Goal: Information Seeking & Learning: Check status

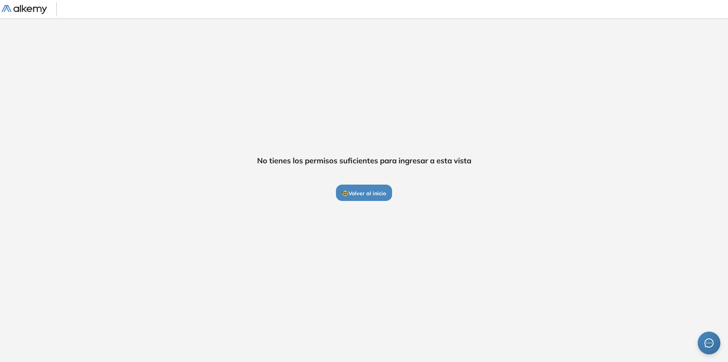
click at [349, 195] on span "🤓 Volver al inicio" at bounding box center [364, 193] width 44 height 7
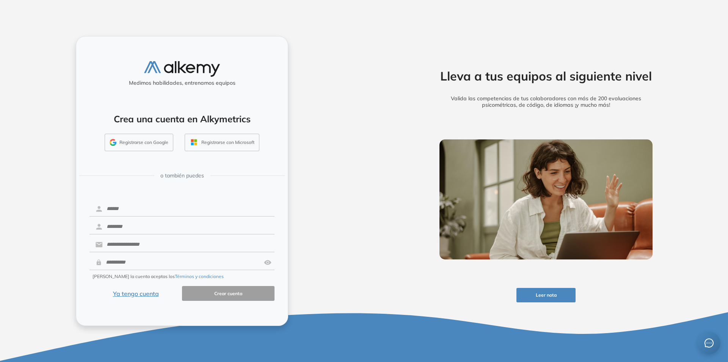
drag, startPoint x: 393, startPoint y: 156, endPoint x: 362, endPoint y: 166, distance: 32.9
click at [394, 156] on div "Lleva a tus equipos al siguiente nivel Valida las competencias de tus colaborad…" at bounding box center [546, 181] width 364 height 362
click at [136, 141] on button "Registrarse con Google" at bounding box center [139, 142] width 69 height 17
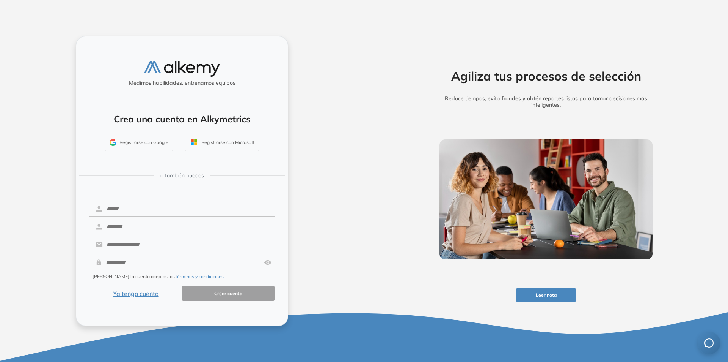
click at [129, 295] on button "Ya tengo cuenta" at bounding box center [136, 293] width 93 height 15
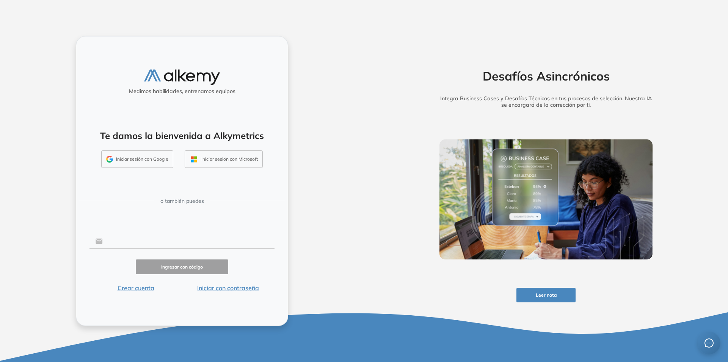
click at [123, 240] on input "text" at bounding box center [189, 241] width 172 height 14
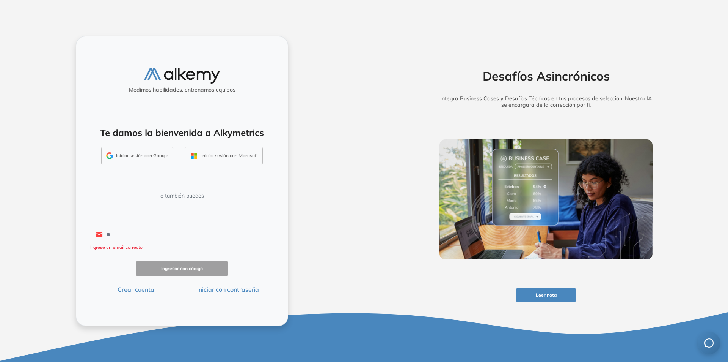
type input "*"
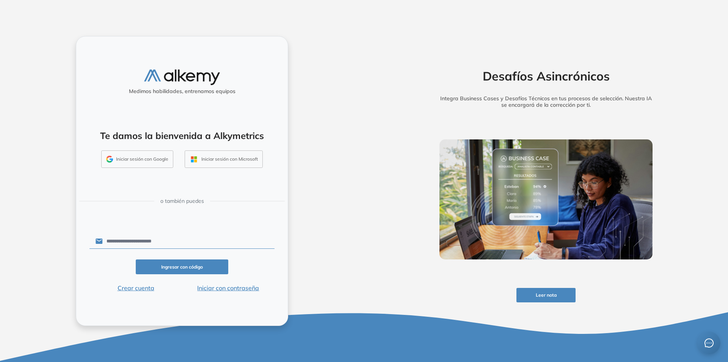
type input "**********"
click at [181, 260] on button "Ingresar con código" at bounding box center [182, 266] width 93 height 15
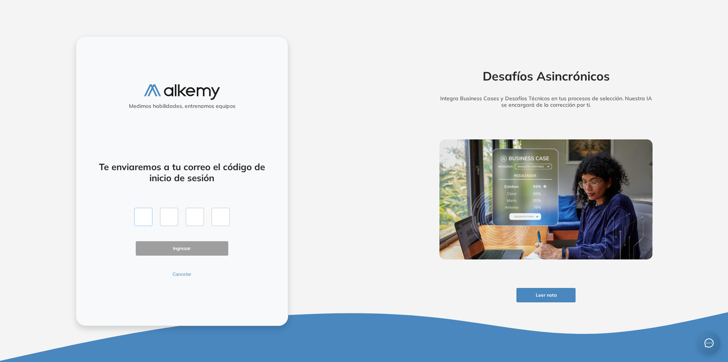
click at [145, 217] on input "text" at bounding box center [143, 217] width 18 height 18
type input "*"
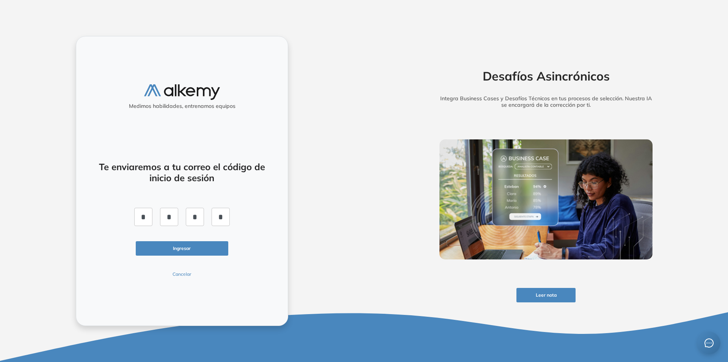
click at [201, 248] on button "Ingresar" at bounding box center [182, 248] width 93 height 15
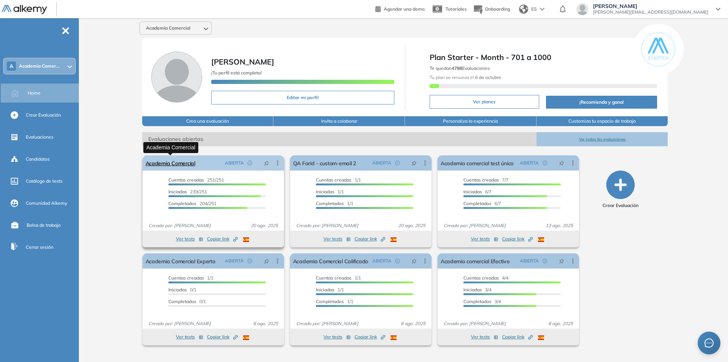
click at [157, 162] on link "Academia Comercial" at bounding box center [171, 162] width 50 height 15
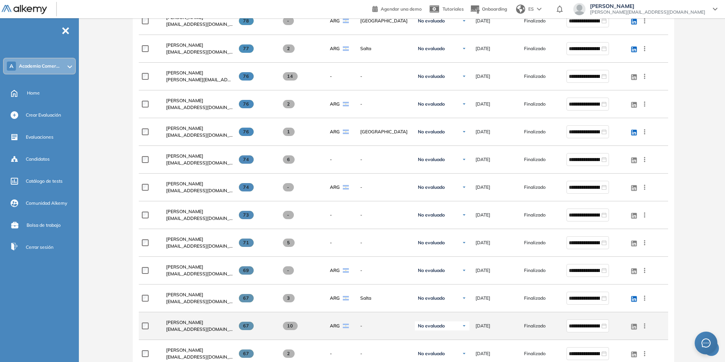
scroll to position [379, 0]
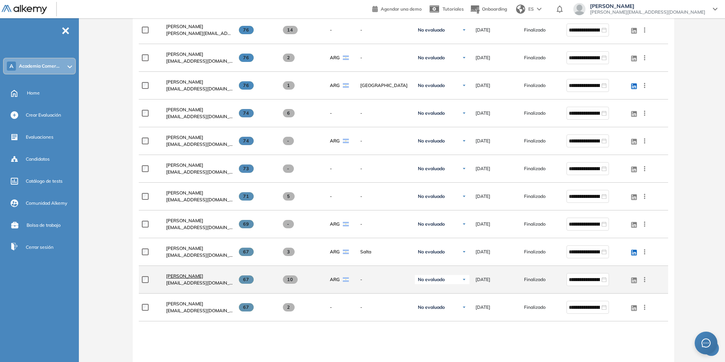
click at [194, 274] on span "[PERSON_NAME]" at bounding box center [184, 276] width 37 height 6
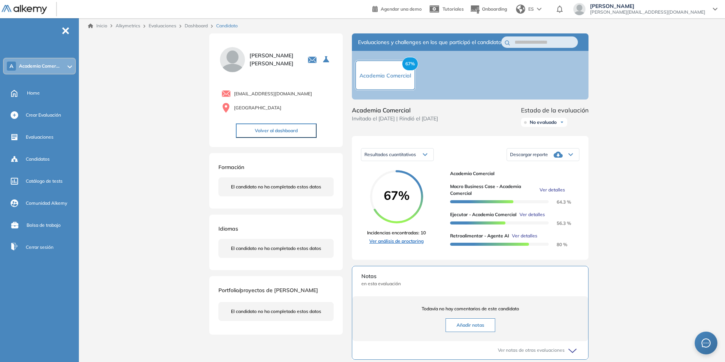
click at [382, 244] on link "Ver análisis de proctoring" at bounding box center [396, 240] width 59 height 7
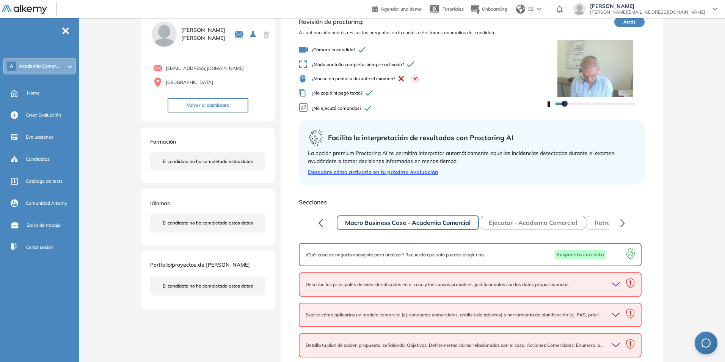
scroll to position [66, 0]
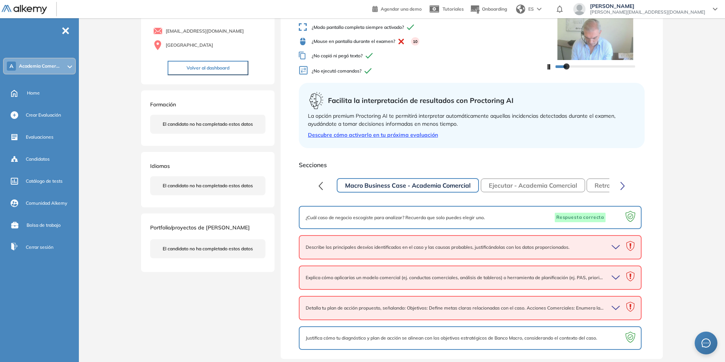
click at [617, 246] on icon "button" at bounding box center [617, 247] width 11 height 11
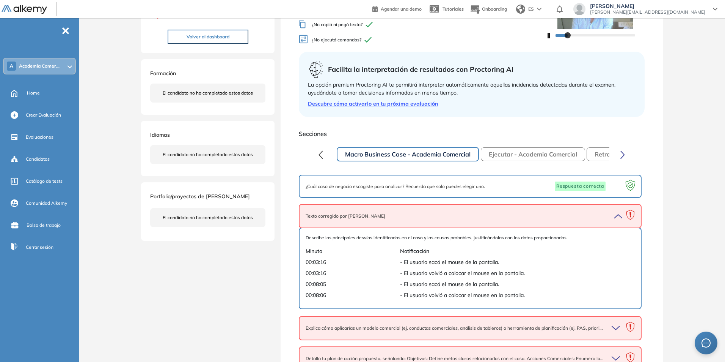
scroll to position [147, 0]
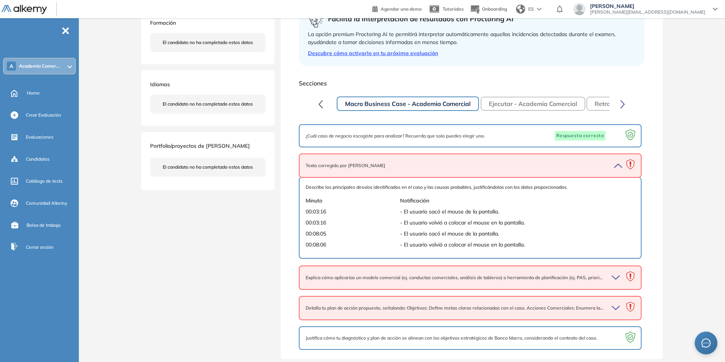
click at [619, 276] on icon "button" at bounding box center [616, 276] width 8 height 3
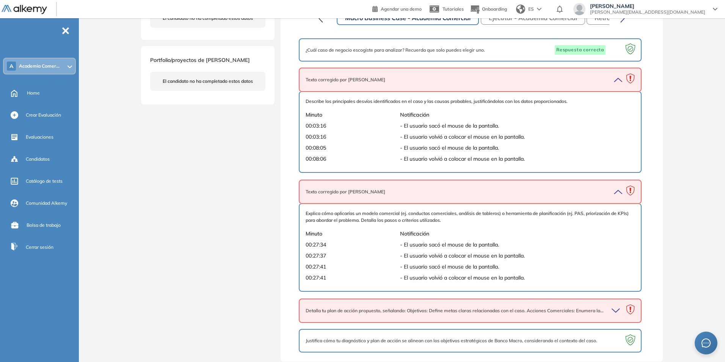
scroll to position [236, 0]
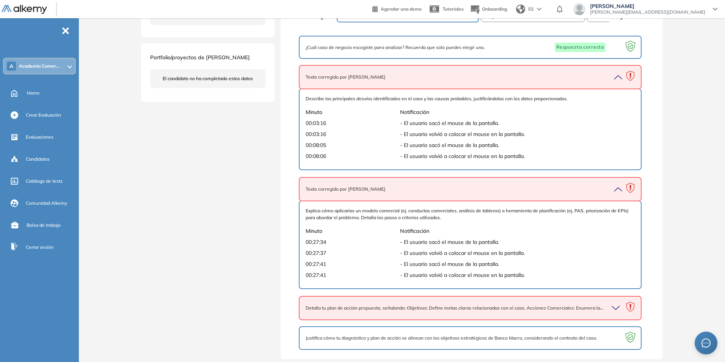
click at [616, 310] on icon "button" at bounding box center [617, 307] width 11 height 11
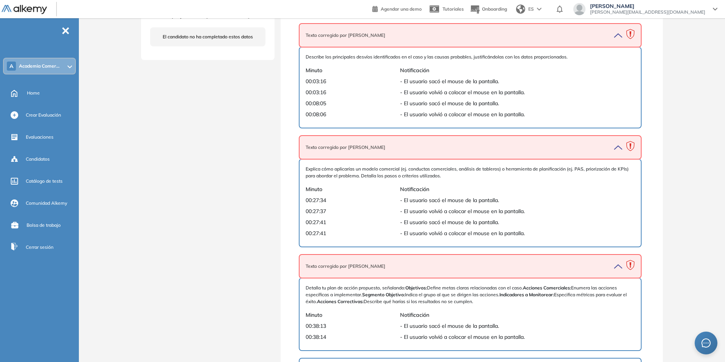
scroll to position [309, 0]
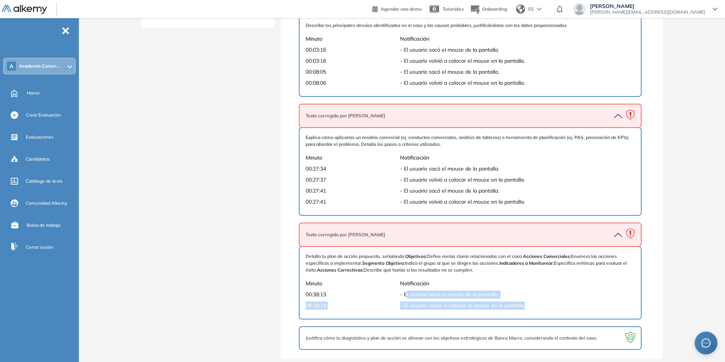
drag, startPoint x: 413, startPoint y: 299, endPoint x: 571, endPoint y: 300, distance: 158.6
click at [571, 300] on div "Detalla tu plan de acción propuesto, señalando: Objetivos: Define metas claras …" at bounding box center [470, 283] width 329 height 60
click at [585, 300] on div "Detalla tu plan de acción propuesto, señalando: Objetivos: Define metas claras …" at bounding box center [470, 283] width 329 height 60
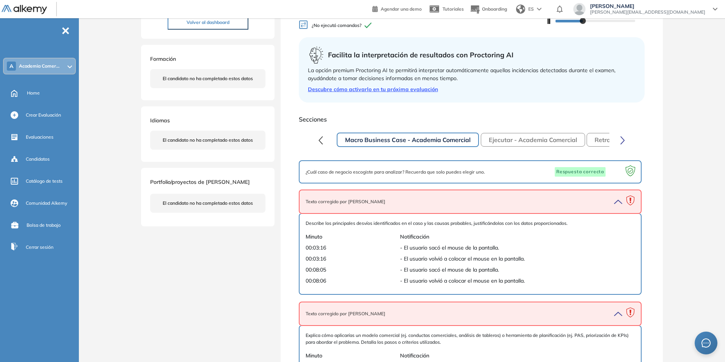
scroll to position [190, 0]
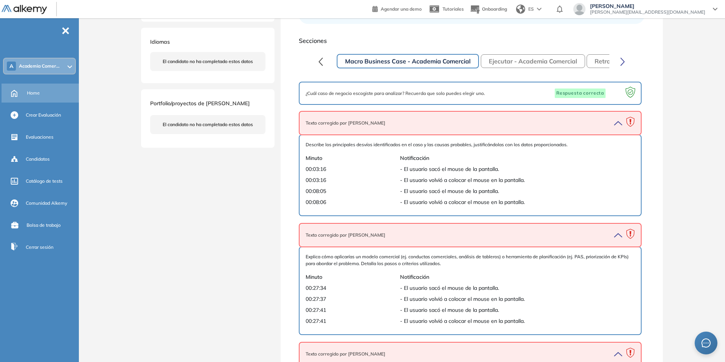
click at [33, 91] on span "Home" at bounding box center [33, 93] width 13 height 7
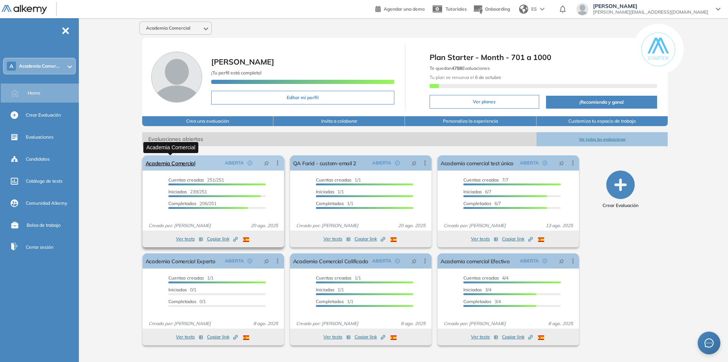
click at [169, 160] on link "Academia Comercial" at bounding box center [171, 162] width 50 height 15
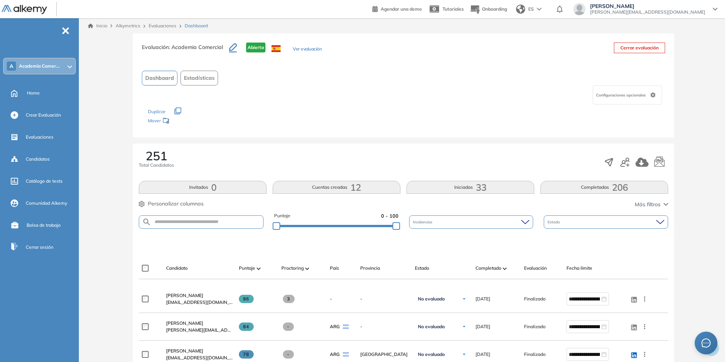
click at [304, 267] on div "Proctoring" at bounding box center [302, 267] width 42 height 9
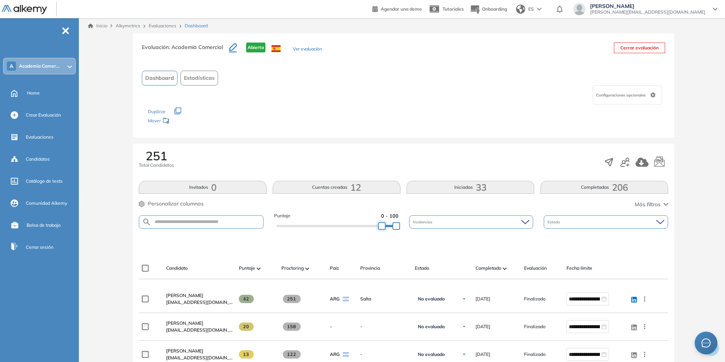
drag, startPoint x: 277, startPoint y: 223, endPoint x: 382, endPoint y: 226, distance: 105.1
click at [382, 226] on div at bounding box center [382, 226] width 8 height 8
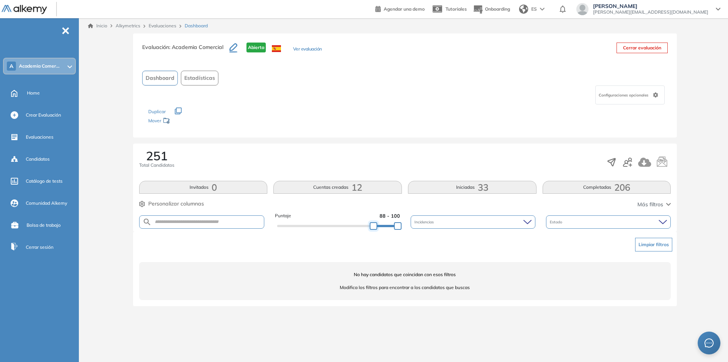
drag, startPoint x: 383, startPoint y: 226, endPoint x: 373, endPoint y: 226, distance: 9.9
click at [373, 226] on div at bounding box center [374, 226] width 8 height 8
drag, startPoint x: 373, startPoint y: 226, endPoint x: 365, endPoint y: 226, distance: 8.0
click at [365, 226] on div at bounding box center [366, 226] width 8 height 8
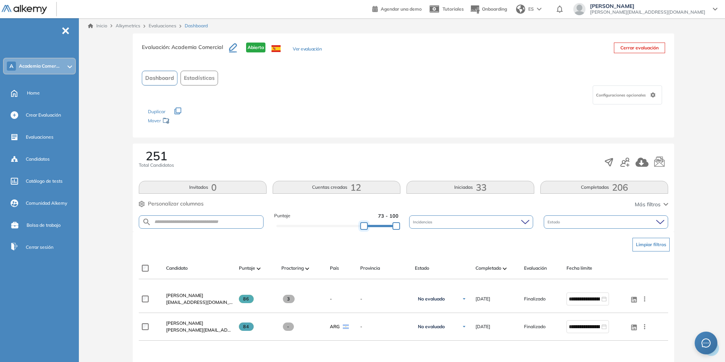
scroll to position [114, 0]
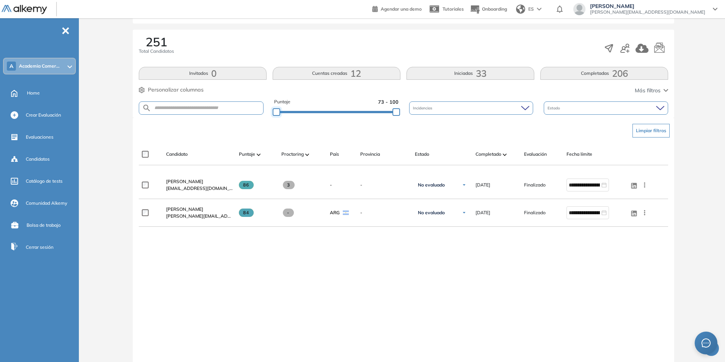
drag, startPoint x: 362, startPoint y: 110, endPoint x: 272, endPoint y: 115, distance: 90.4
click at [273, 115] on div at bounding box center [277, 112] width 8 height 8
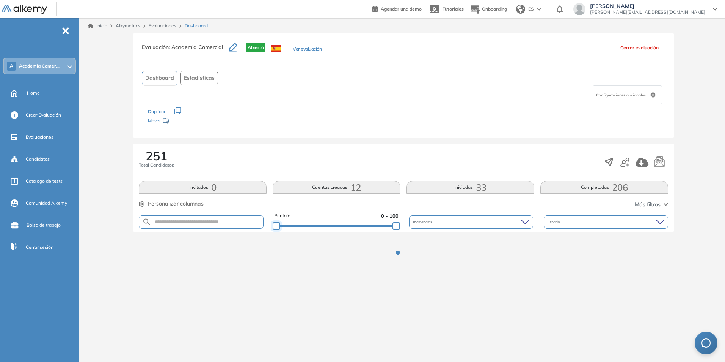
scroll to position [0, 0]
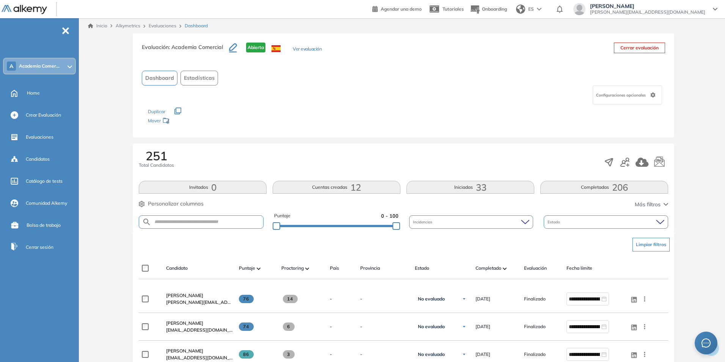
click at [526, 222] on icon at bounding box center [525, 221] width 8 height 5
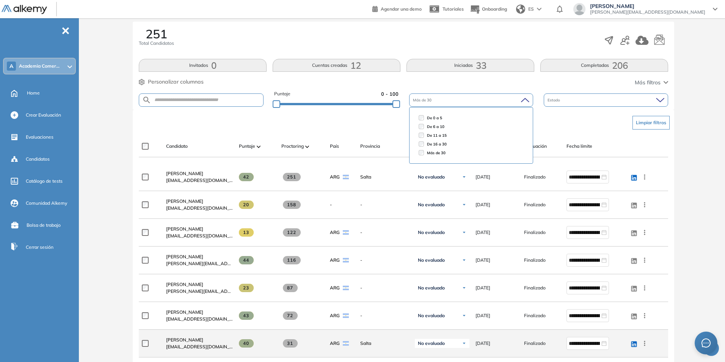
scroll to position [190, 0]
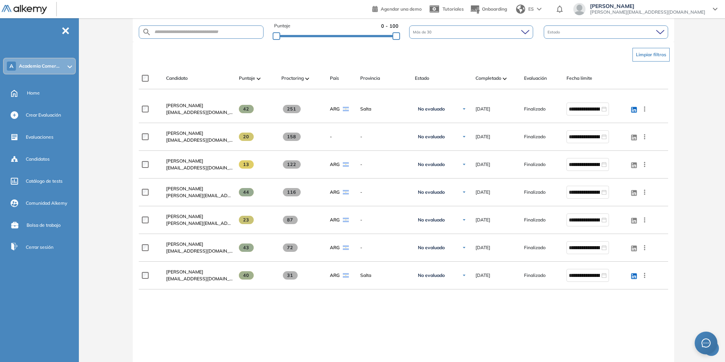
click at [286, 326] on div "**********" at bounding box center [404, 255] width 530 height 321
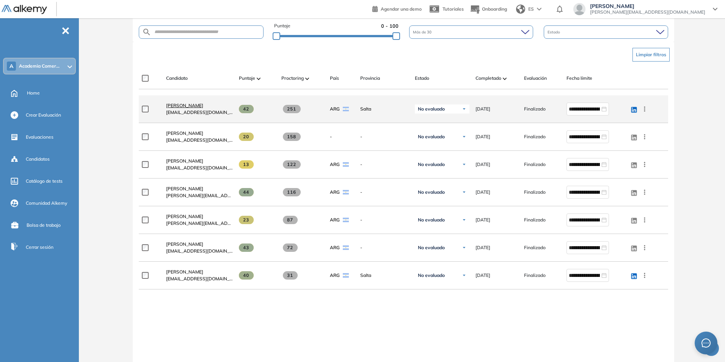
click at [178, 105] on span "[PERSON_NAME]" at bounding box center [184, 105] width 37 height 6
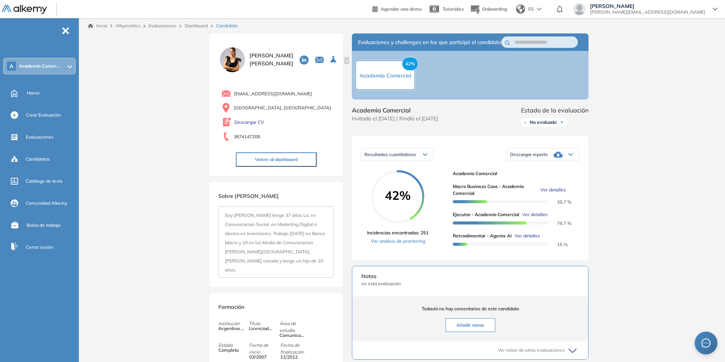
click at [536, 218] on span "Ver detalles" at bounding box center [534, 214] width 25 height 7
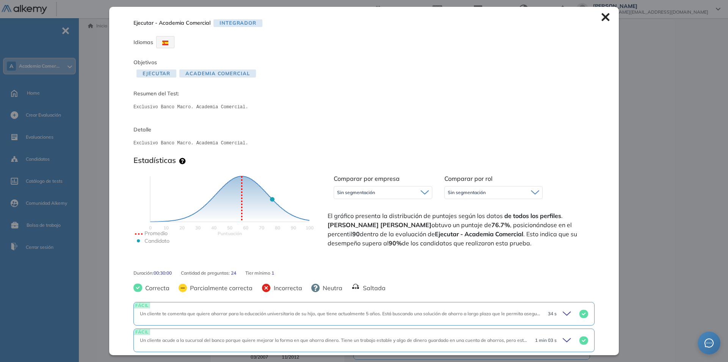
click at [602, 17] on icon at bounding box center [606, 17] width 8 height 8
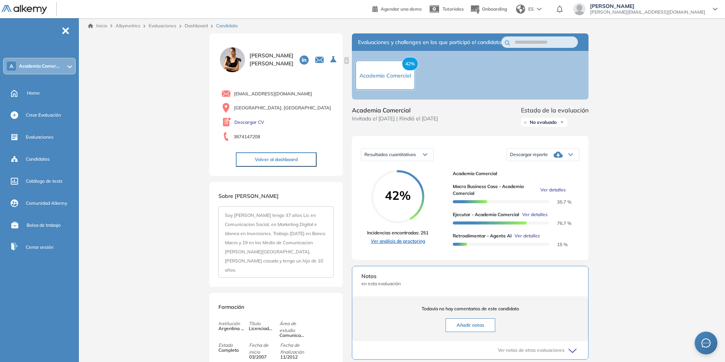
click at [391, 244] on link "Ver análisis de proctoring" at bounding box center [397, 240] width 61 height 7
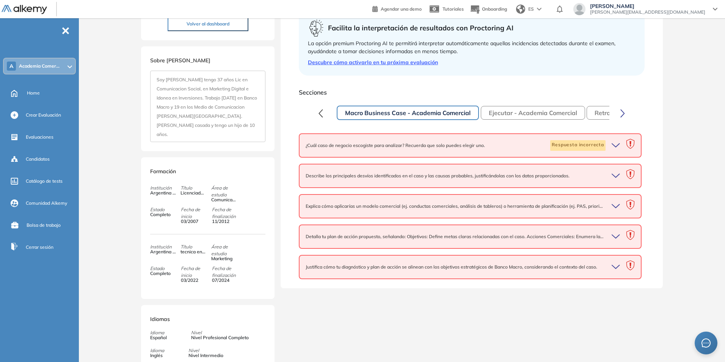
scroll to position [152, 0]
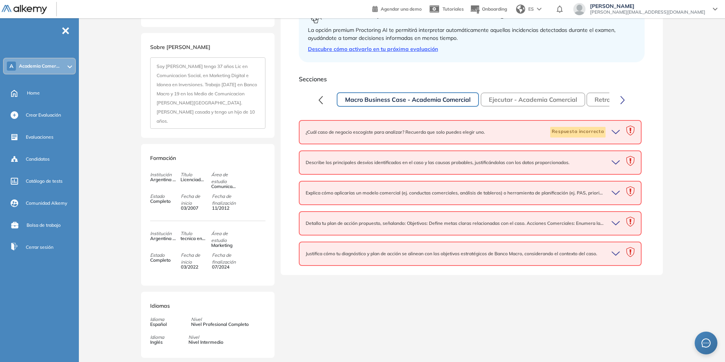
click at [621, 127] on icon "button" at bounding box center [617, 132] width 11 height 11
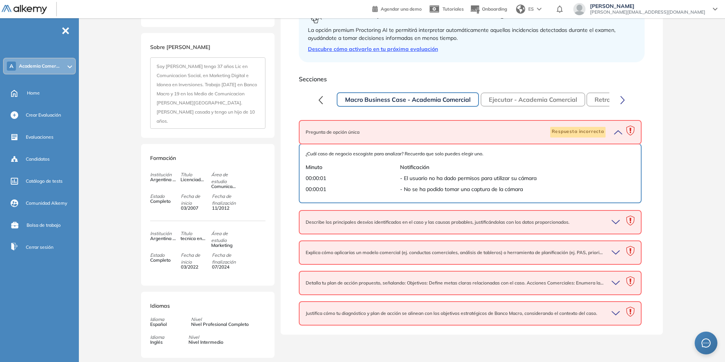
click at [618, 221] on icon "button" at bounding box center [616, 221] width 8 height 3
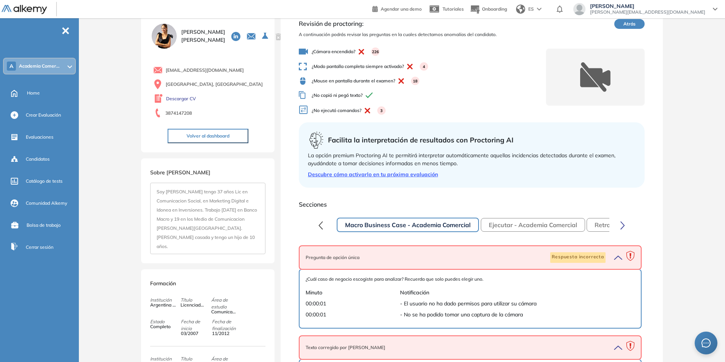
scroll to position [0, 0]
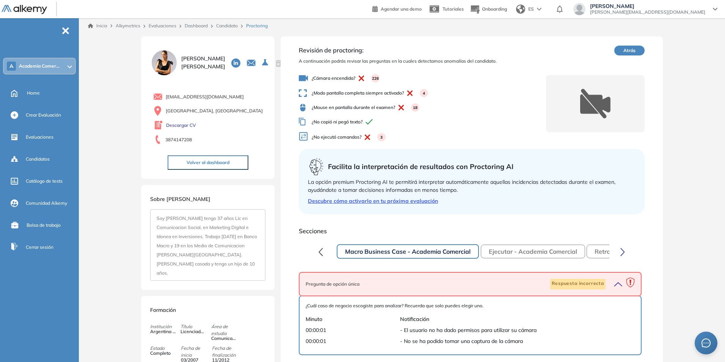
click at [366, 109] on span "¿Mouse en pantalla durante el examen? 18" at bounding box center [422, 107] width 247 height 8
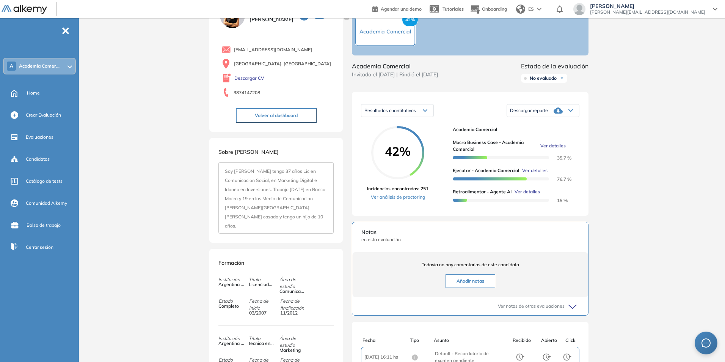
scroll to position [76, 0]
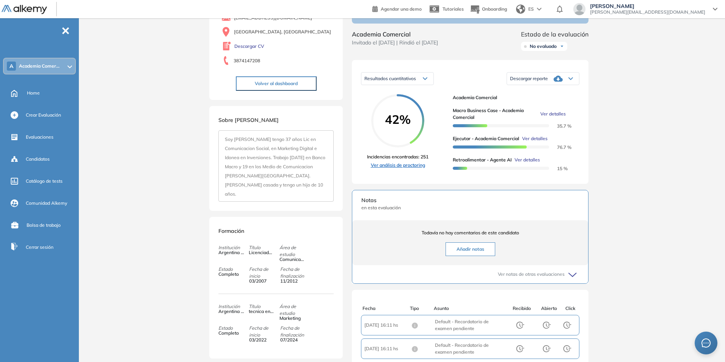
click at [395, 168] on link "Ver análisis de proctoring" at bounding box center [397, 165] width 61 height 7
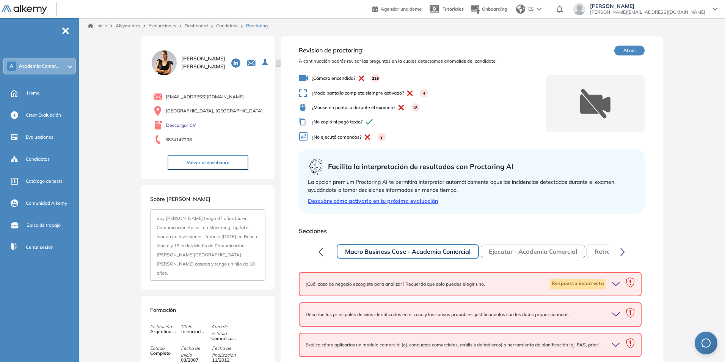
click at [417, 105] on div "18" at bounding box center [415, 107] width 8 height 8
click at [324, 112] on div "¿Cámara encendida? 226 ¿Modo pantalla completa siempre activado? 4 ¿Mouse en pa…" at bounding box center [422, 108] width 247 height 75
click at [317, 108] on span "¿Mouse en pantalla durante el examen? 18" at bounding box center [422, 107] width 247 height 8
drag, startPoint x: 301, startPoint y: 102, endPoint x: 305, endPoint y: 104, distance: 4.4
click at [302, 102] on div "¿Cámara encendida? 226 ¿Modo pantalla completa siempre activado? 4 ¿Mouse en pa…" at bounding box center [422, 108] width 247 height 75
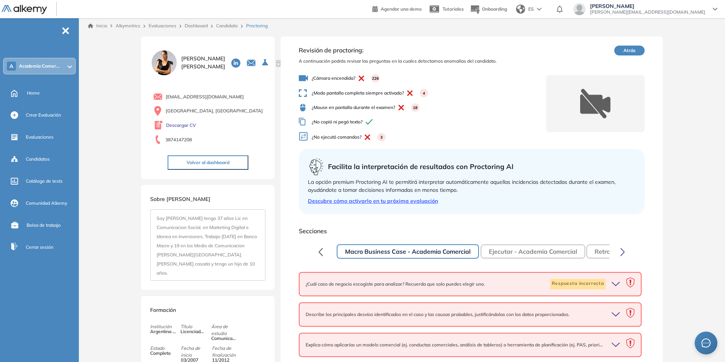
click at [528, 255] on button "Ejecutar - Academia Comercial" at bounding box center [533, 251] width 104 height 14
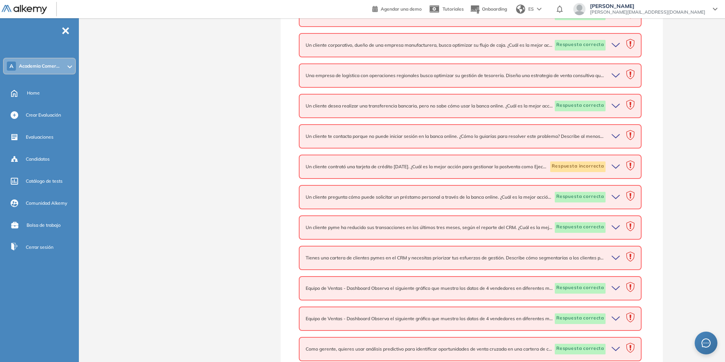
scroll to position [607, 0]
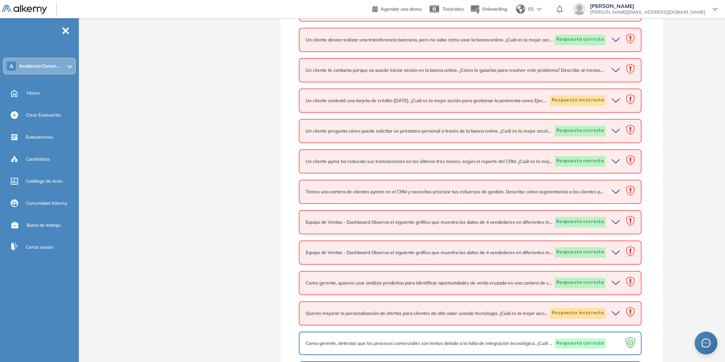
click at [615, 162] on icon "button" at bounding box center [616, 160] width 8 height 3
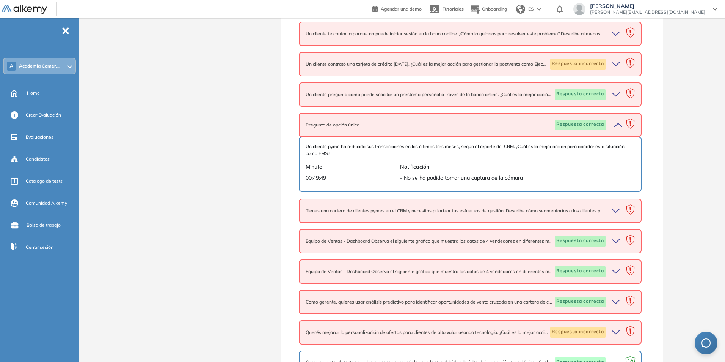
scroll to position [697, 0]
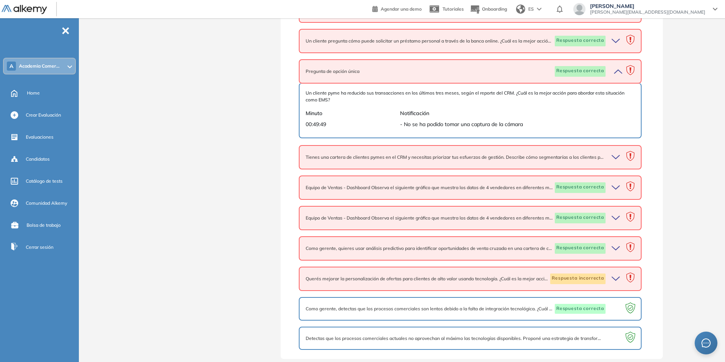
click at [618, 156] on icon "button" at bounding box center [617, 157] width 11 height 11
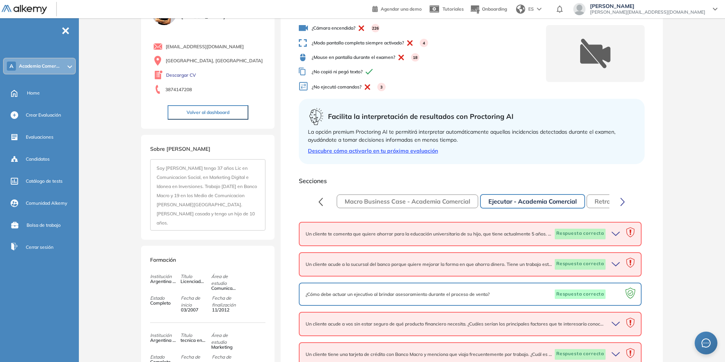
scroll to position [0, 0]
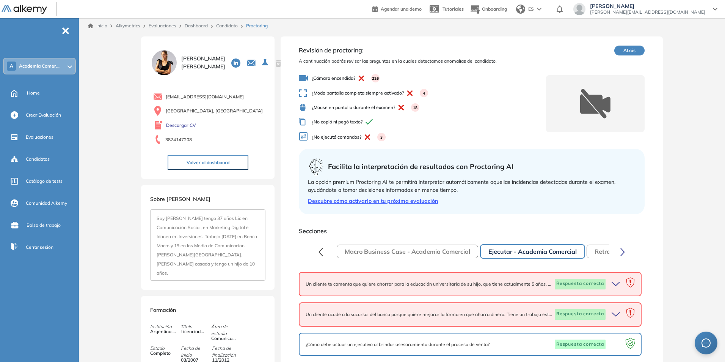
click at [384, 137] on div "3" at bounding box center [381, 137] width 8 height 8
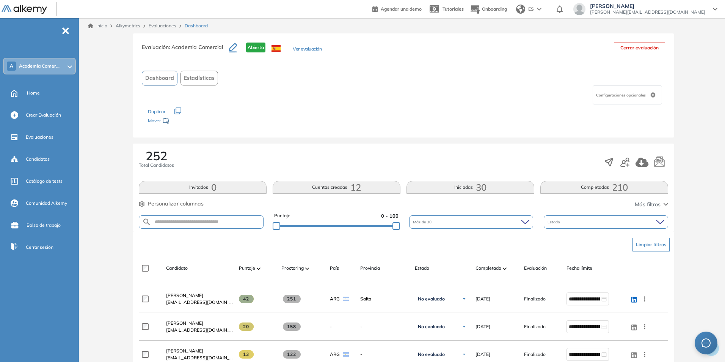
click at [500, 220] on div "Más de 30" at bounding box center [471, 221] width 124 height 13
click at [443, 275] on span "Más de 30" at bounding box center [436, 275] width 19 height 6
click at [468, 163] on div "252 Total Candidatos" at bounding box center [404, 161] width 530 height 25
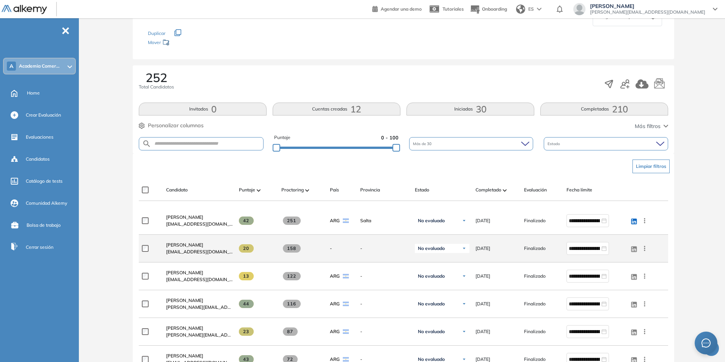
scroll to position [76, 0]
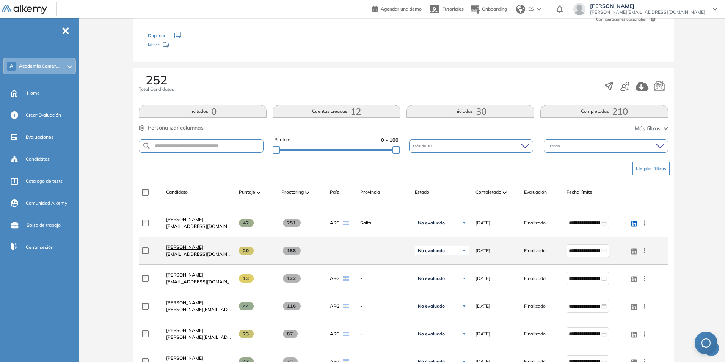
click at [184, 247] on span "[PERSON_NAME]" at bounding box center [184, 247] width 37 height 6
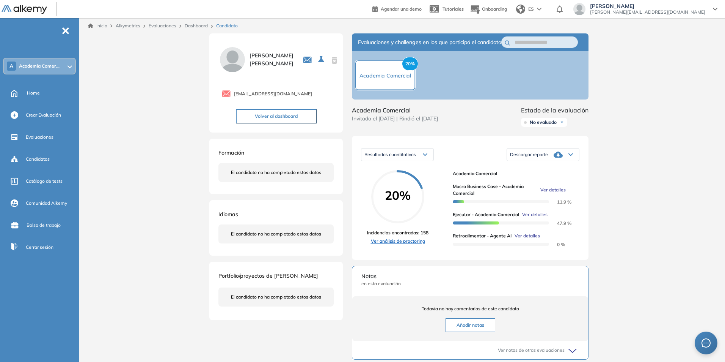
click at [395, 244] on link "Ver análisis de proctoring" at bounding box center [397, 240] width 61 height 7
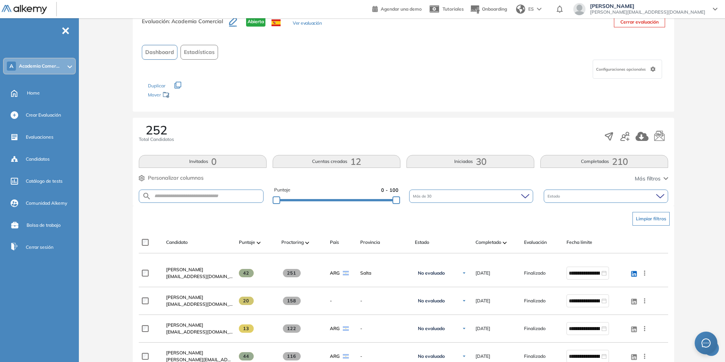
scroll to position [114, 0]
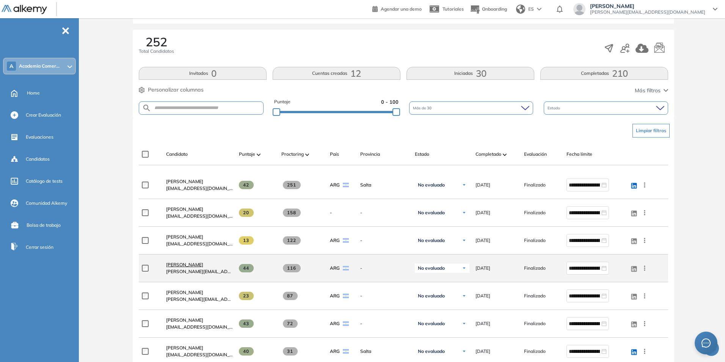
click at [198, 262] on span "[PERSON_NAME]" at bounding box center [184, 264] width 37 height 6
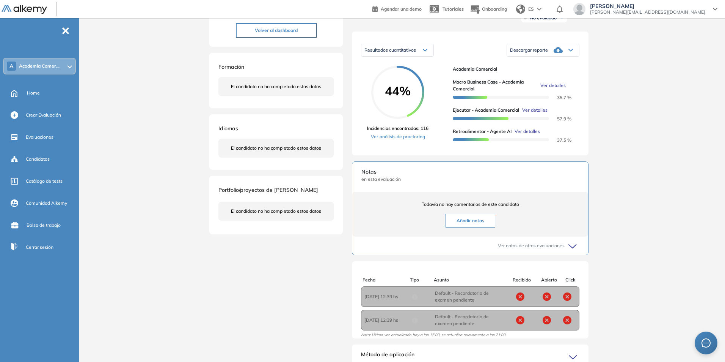
scroll to position [67, 0]
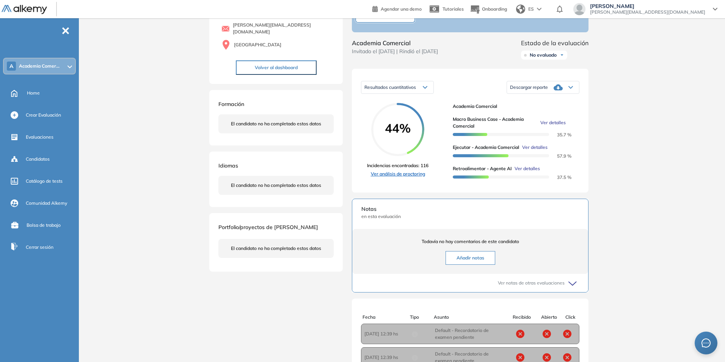
click at [409, 177] on link "Ver análisis de proctoring" at bounding box center [397, 173] width 61 height 7
